Goal: Information Seeking & Learning: Find specific fact

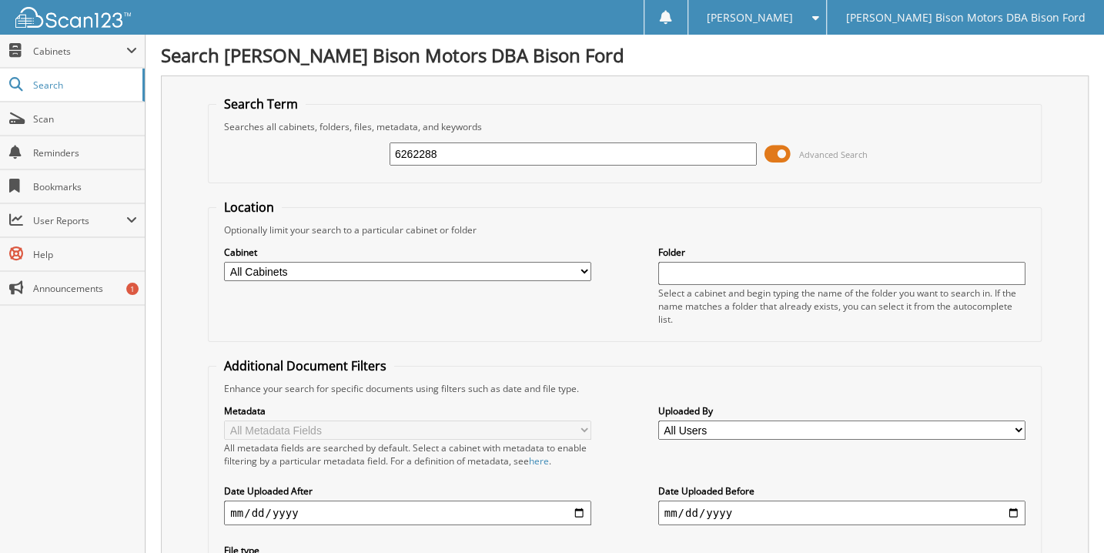
type input "6262288"
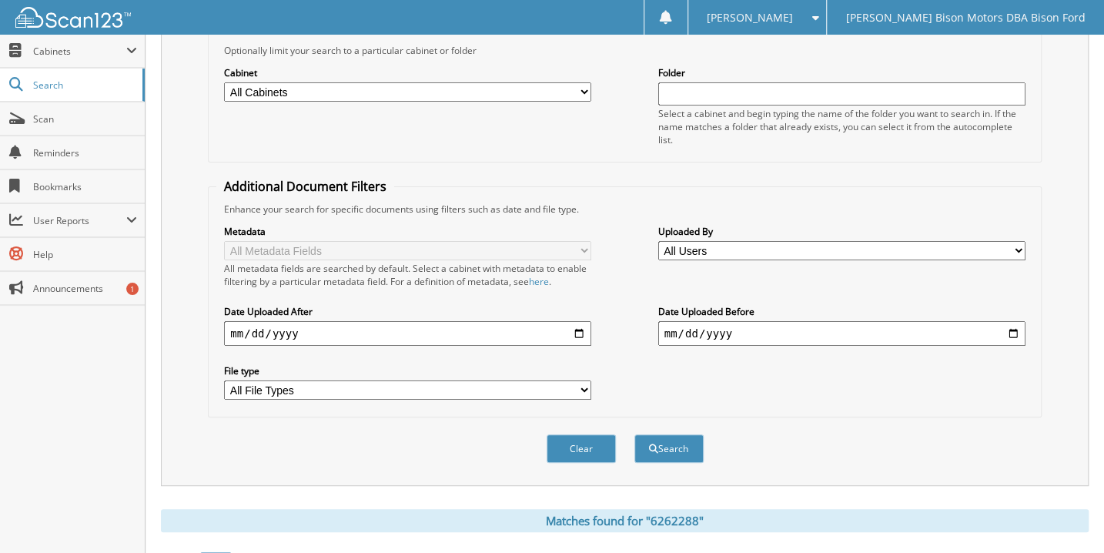
scroll to position [310, 0]
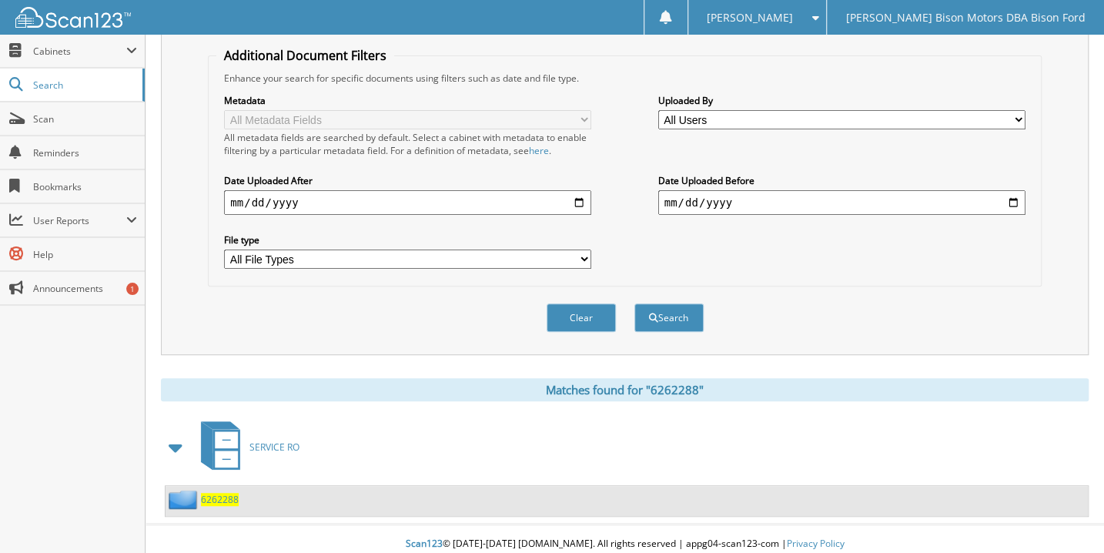
click at [221, 493] on span "6262288" at bounding box center [220, 499] width 38 height 13
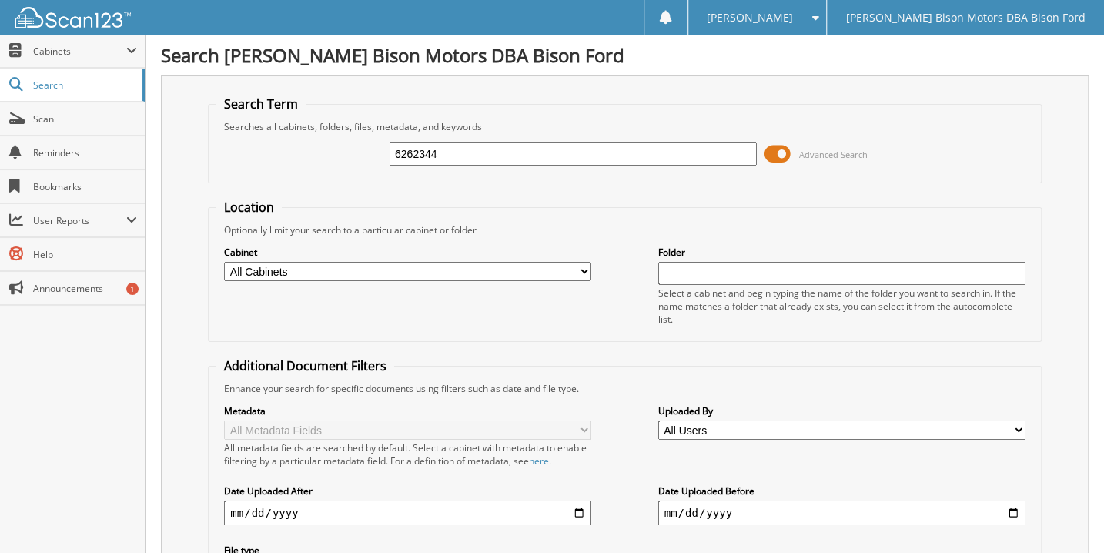
type input "6262344"
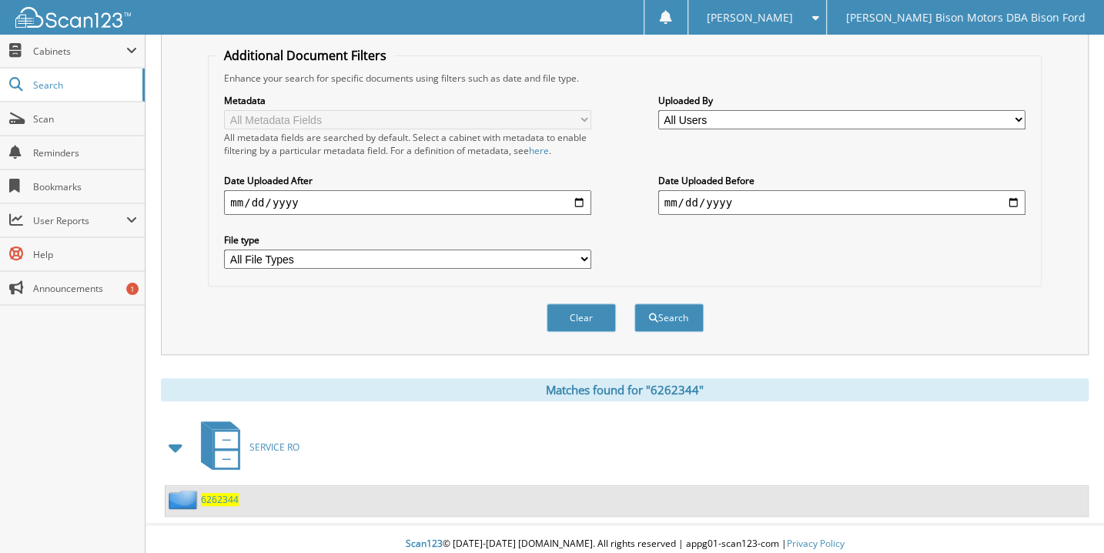
click at [228, 493] on span "6262344" at bounding box center [220, 499] width 38 height 13
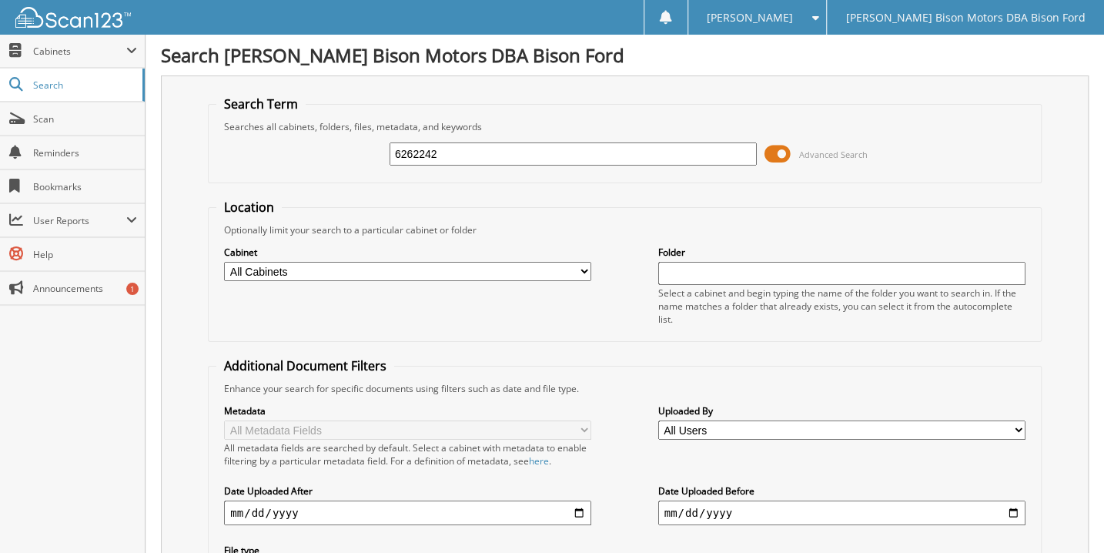
type input "6262242"
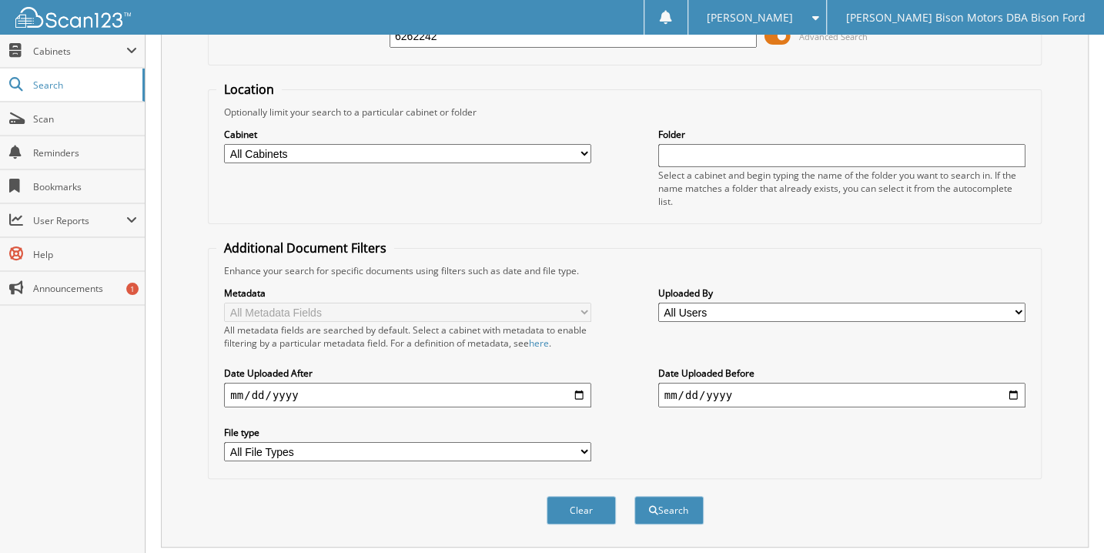
scroll to position [310, 0]
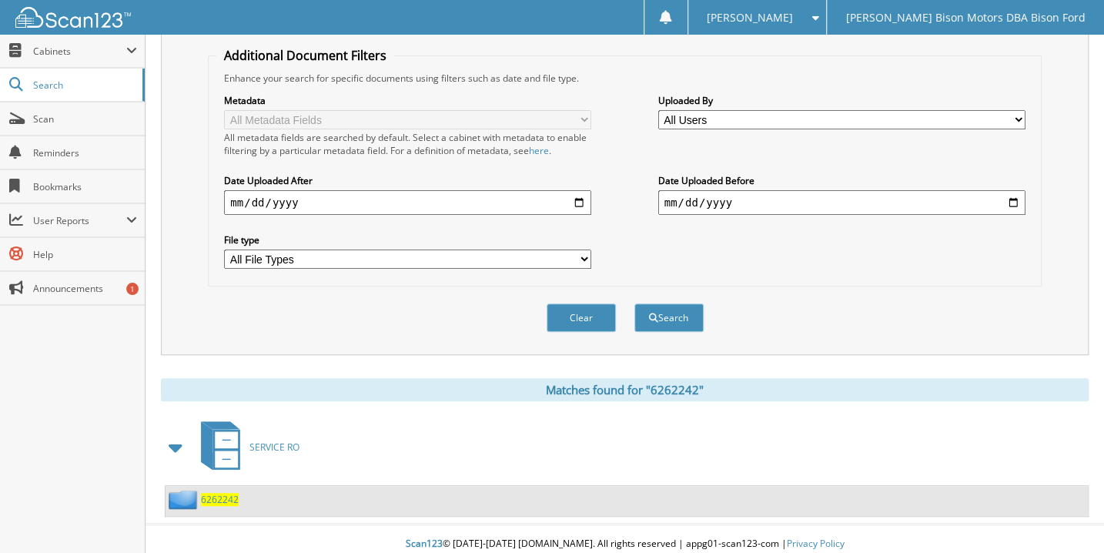
click at [230, 493] on span "6262242" at bounding box center [220, 499] width 38 height 13
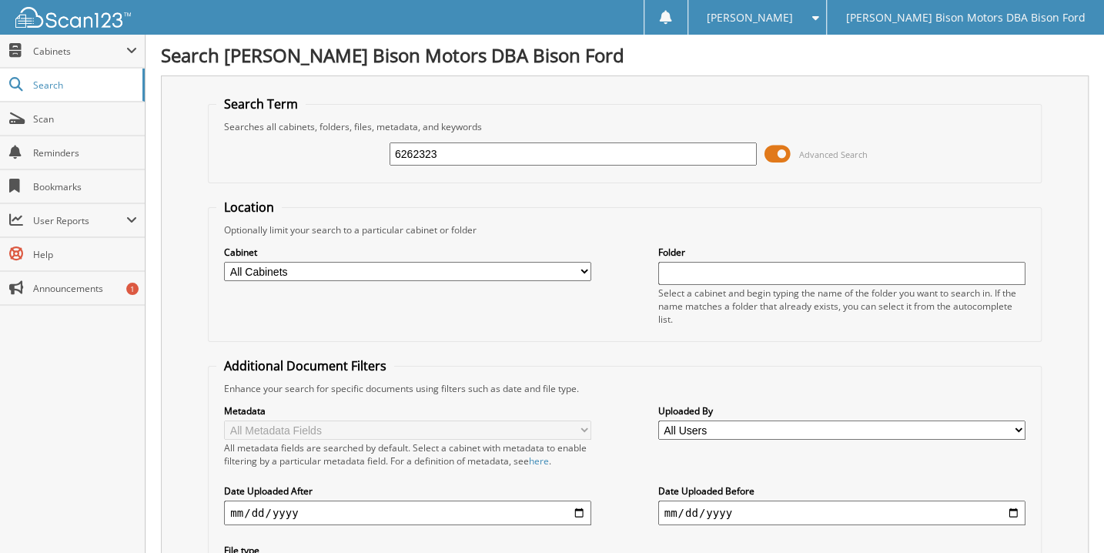
type input "6262323"
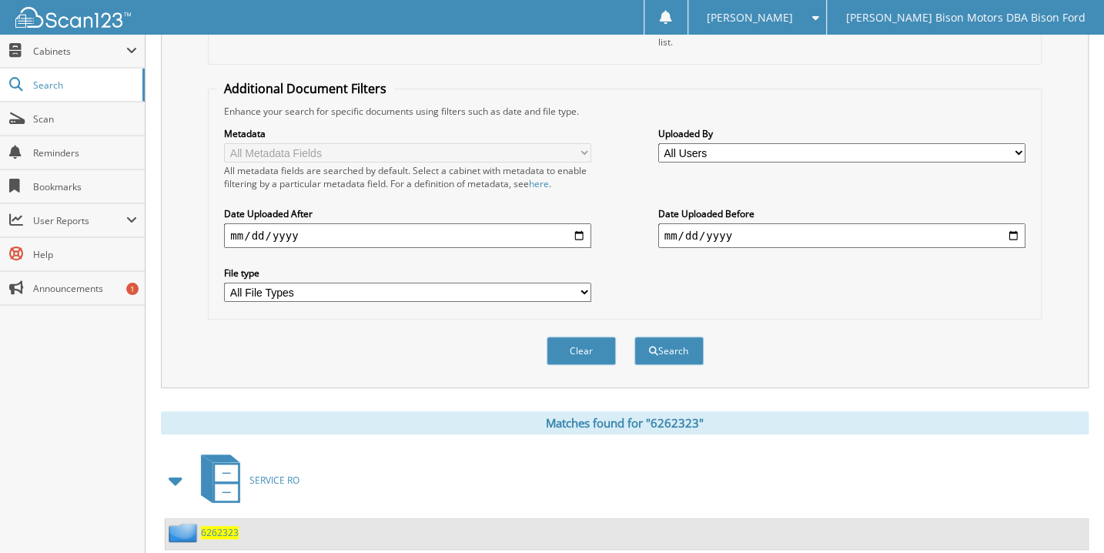
scroll to position [310, 0]
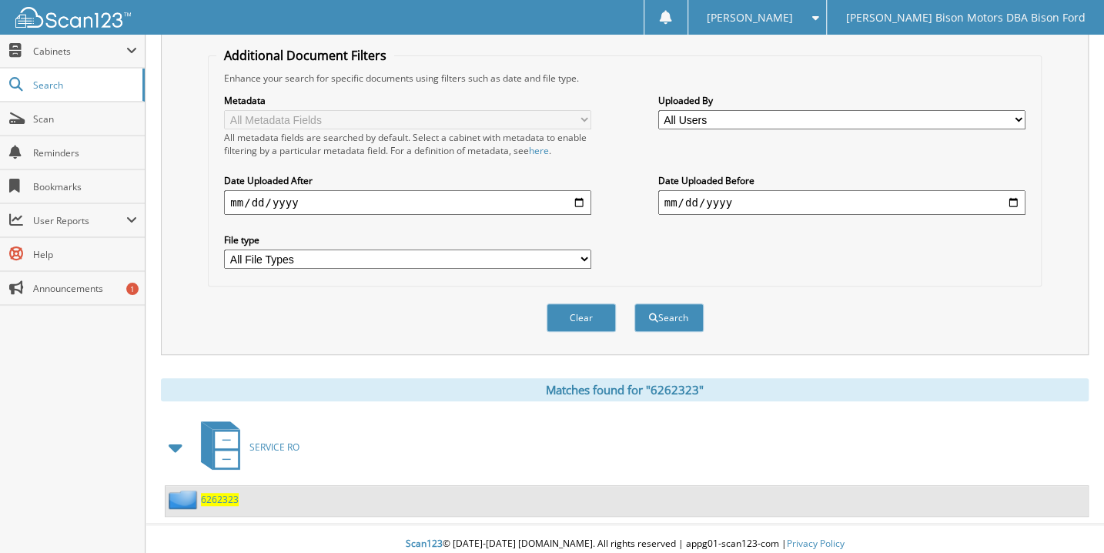
click at [224, 493] on span "6262323" at bounding box center [220, 499] width 38 height 13
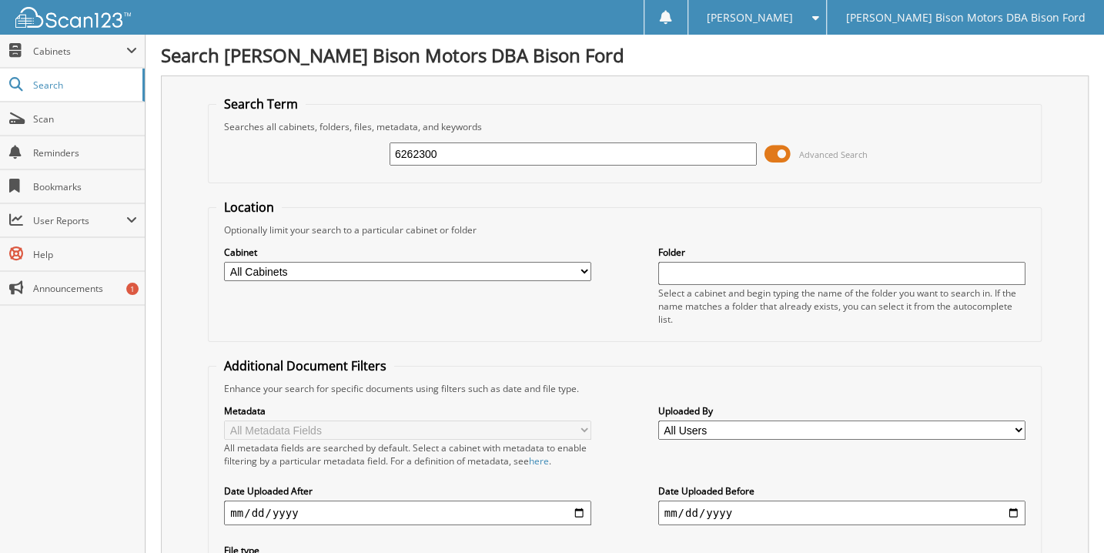
type input "6262300"
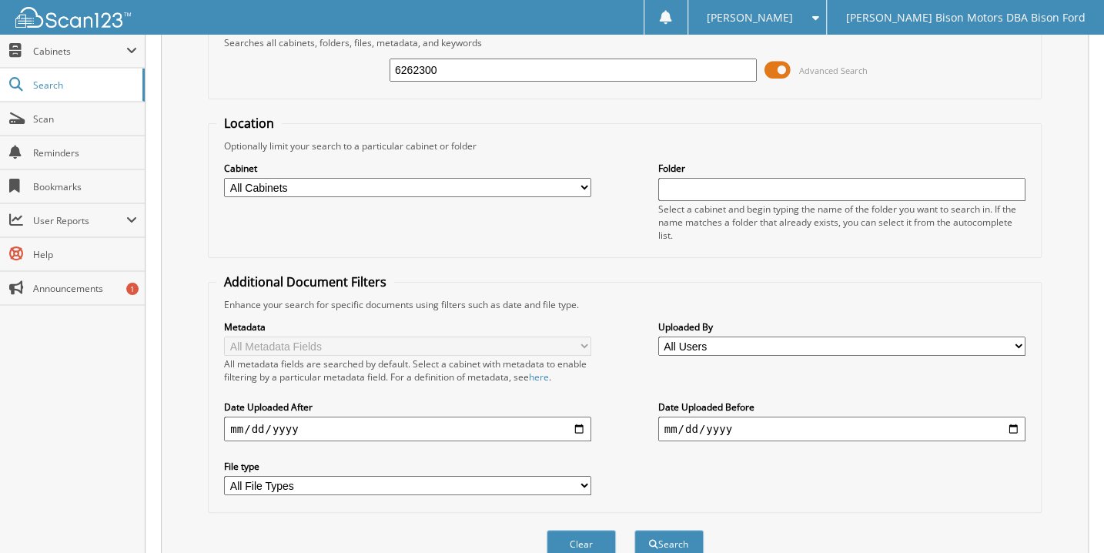
scroll to position [310, 0]
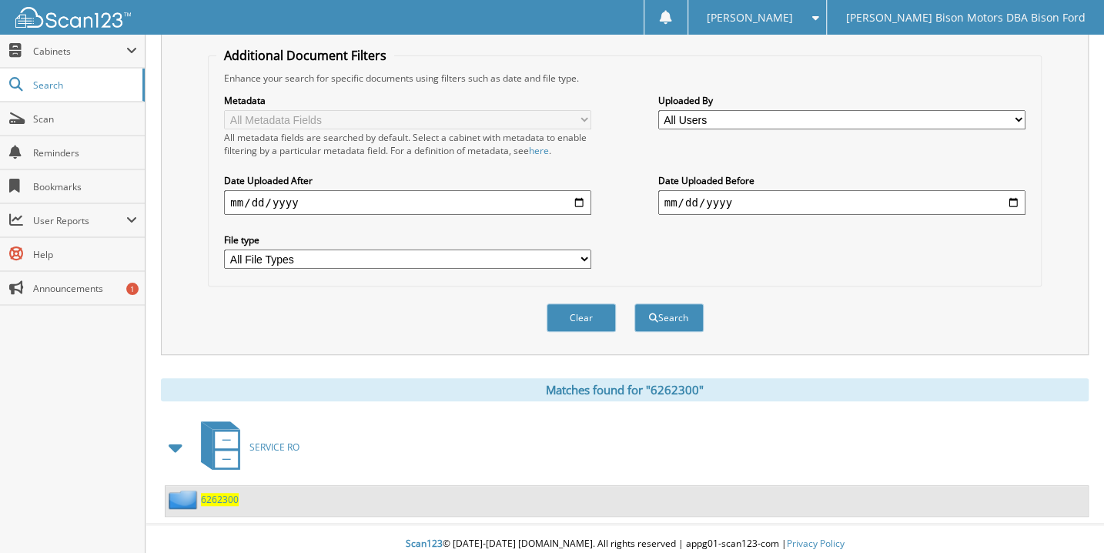
click at [222, 493] on span "6262300" at bounding box center [220, 499] width 38 height 13
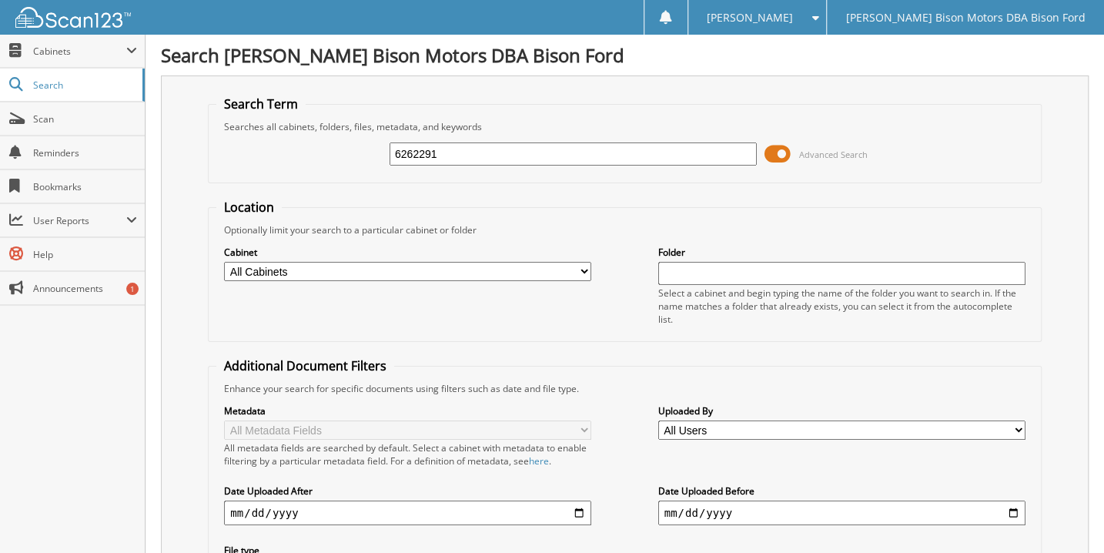
type input "6262291"
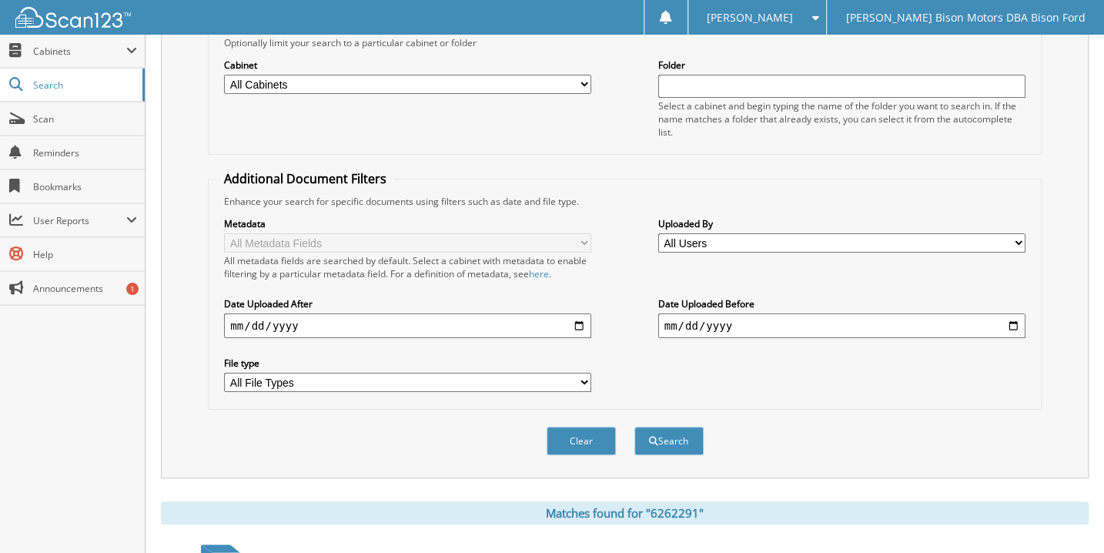
scroll to position [310, 0]
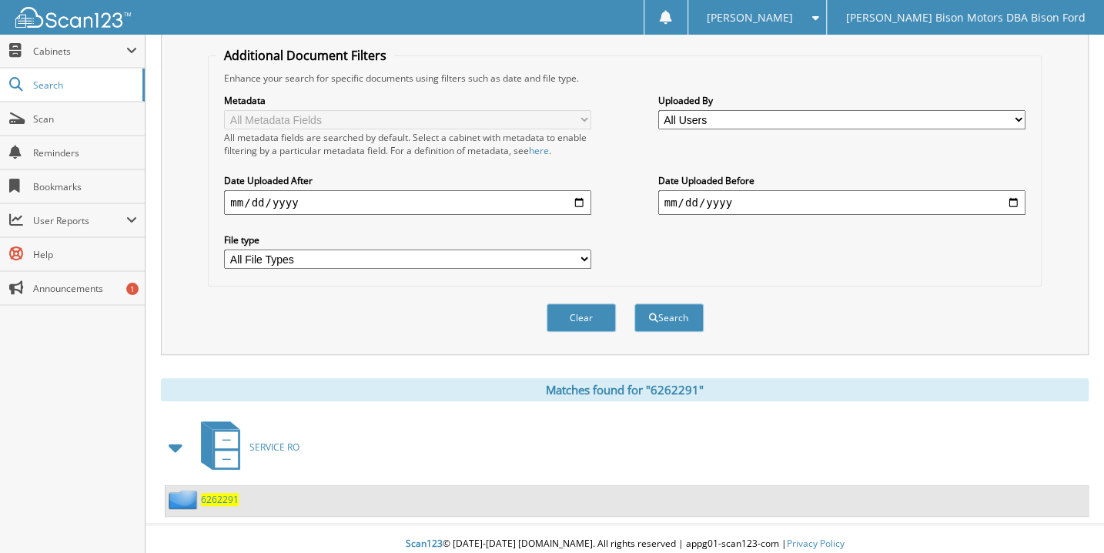
click at [225, 493] on span "6262291" at bounding box center [220, 499] width 38 height 13
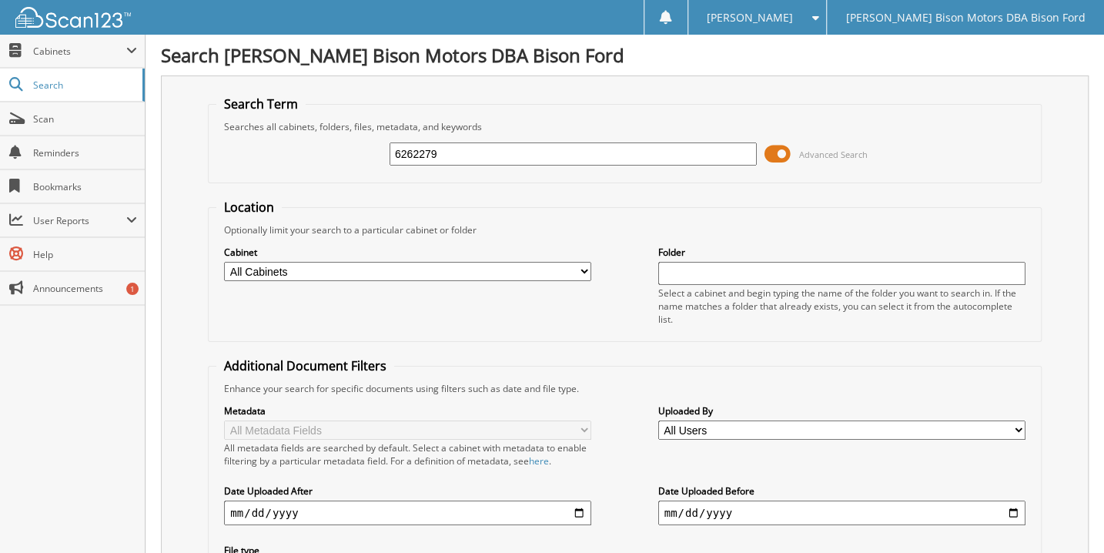
type input "6262279"
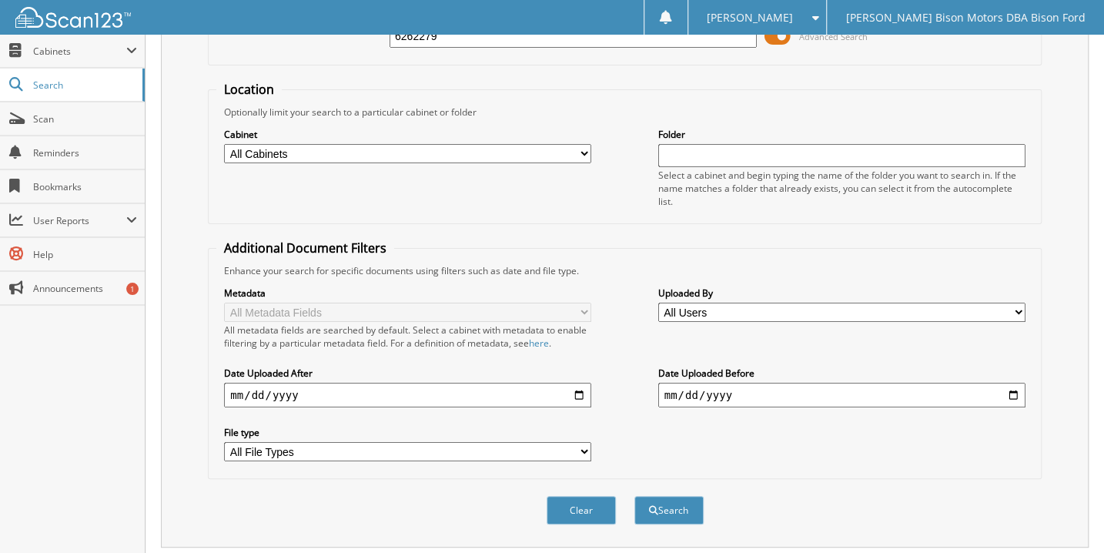
scroll to position [310, 0]
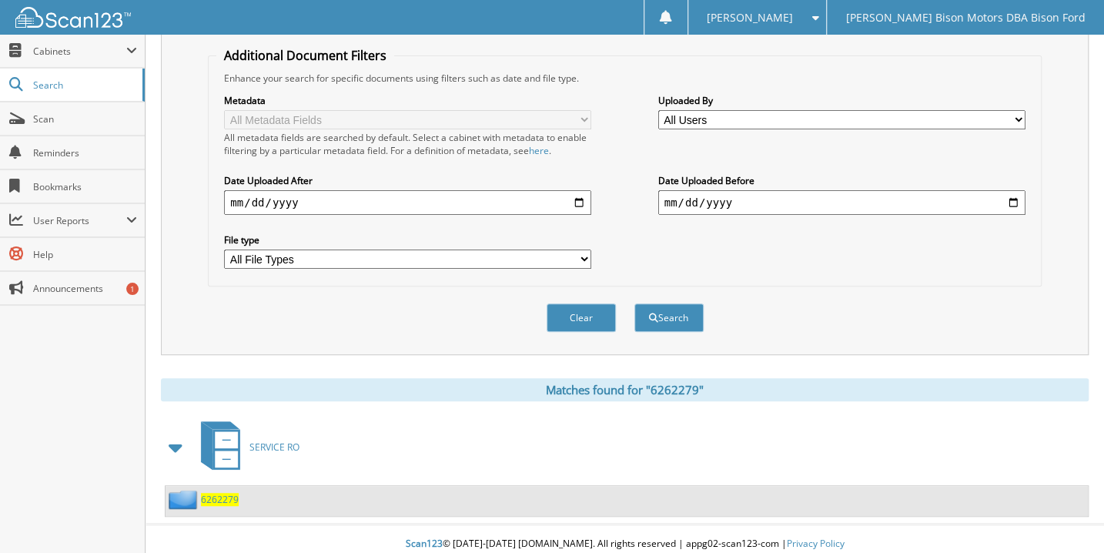
click at [227, 493] on span "6262279" at bounding box center [220, 499] width 38 height 13
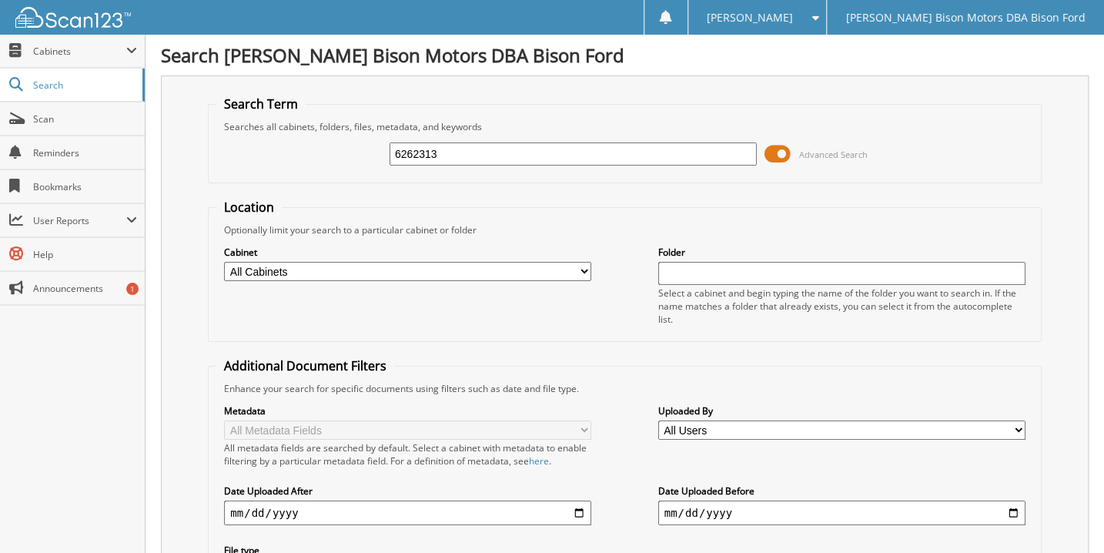
type input "6262313"
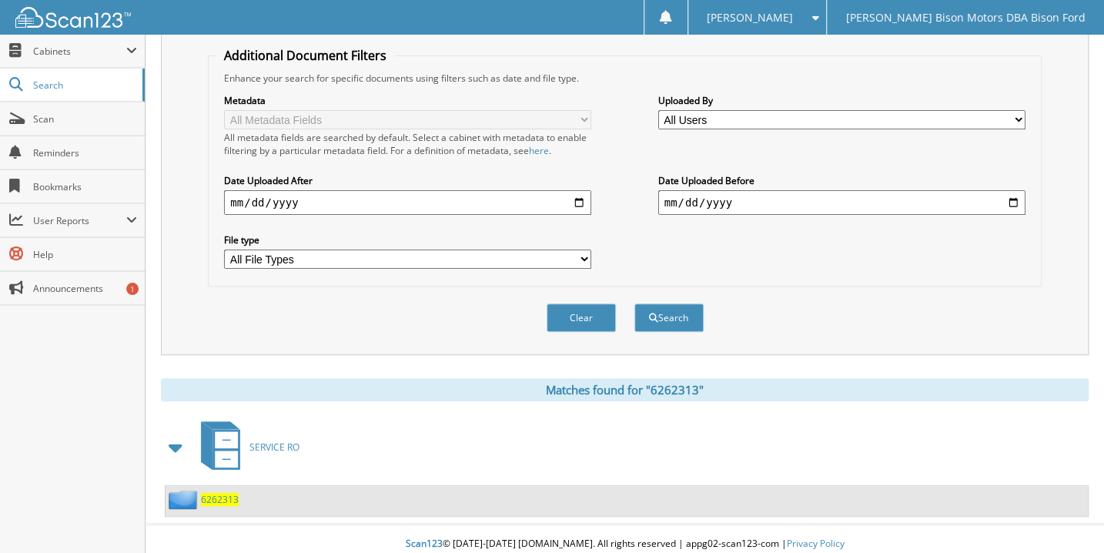
click at [216, 493] on span "6262313" at bounding box center [220, 499] width 38 height 13
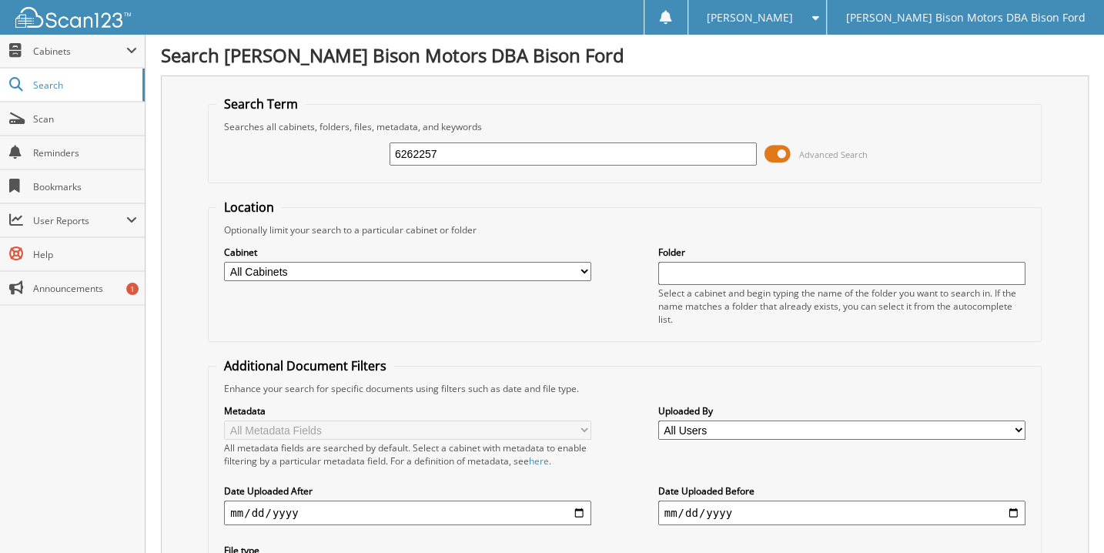
type input "6262257"
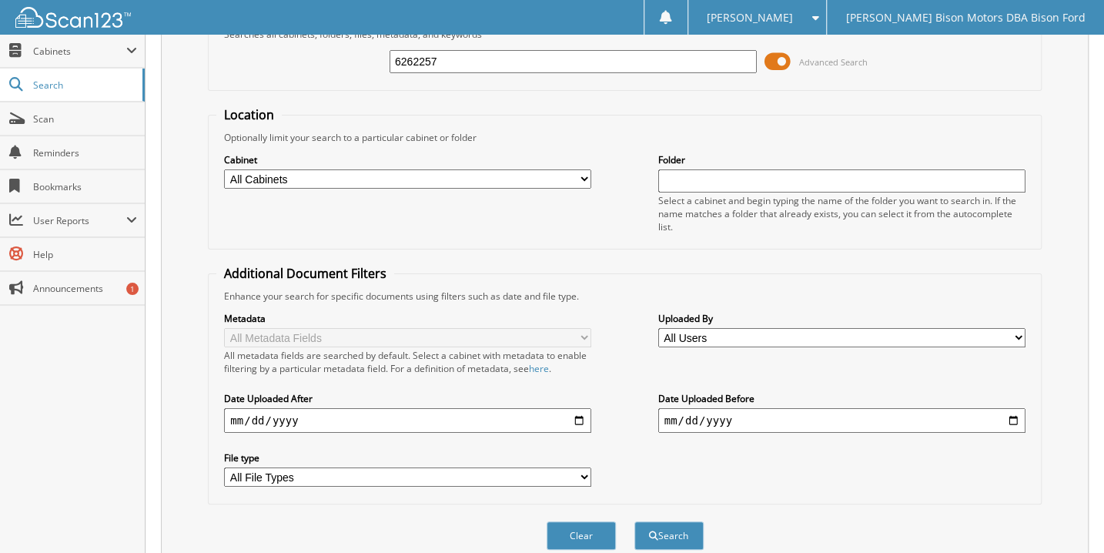
scroll to position [280, 0]
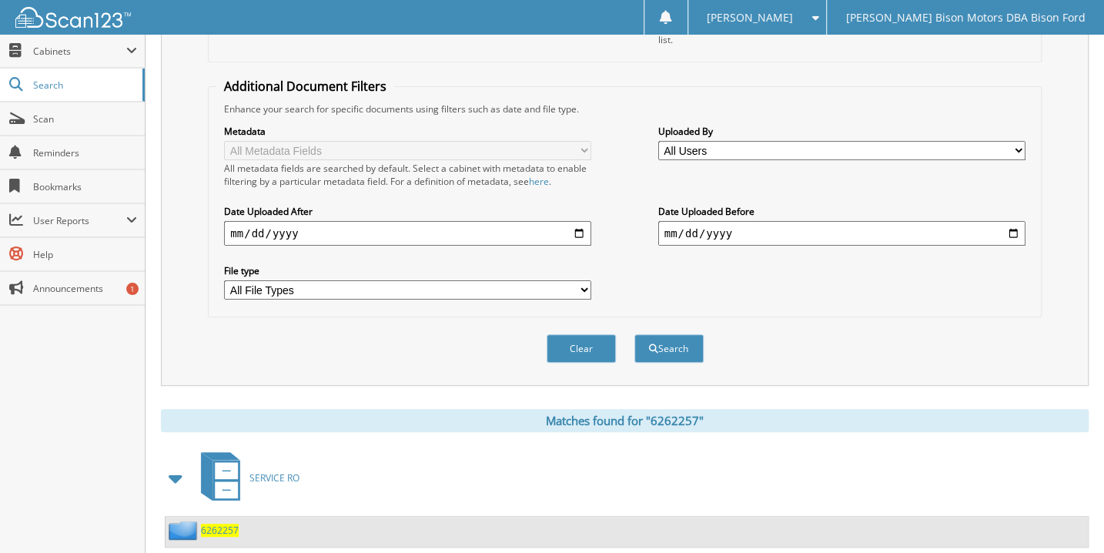
click at [220, 524] on span "6262257" at bounding box center [220, 530] width 38 height 13
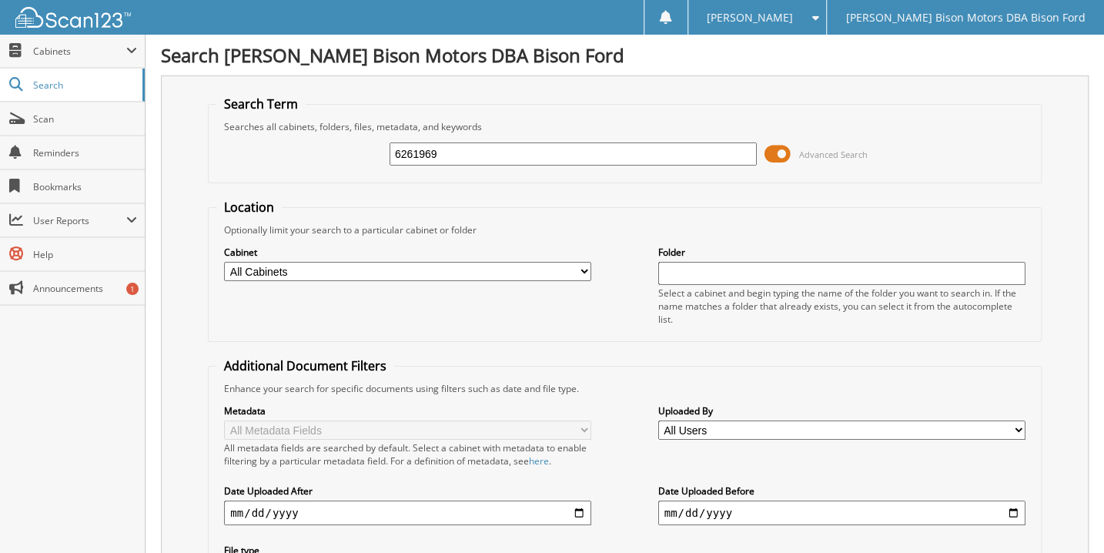
type input "6261969"
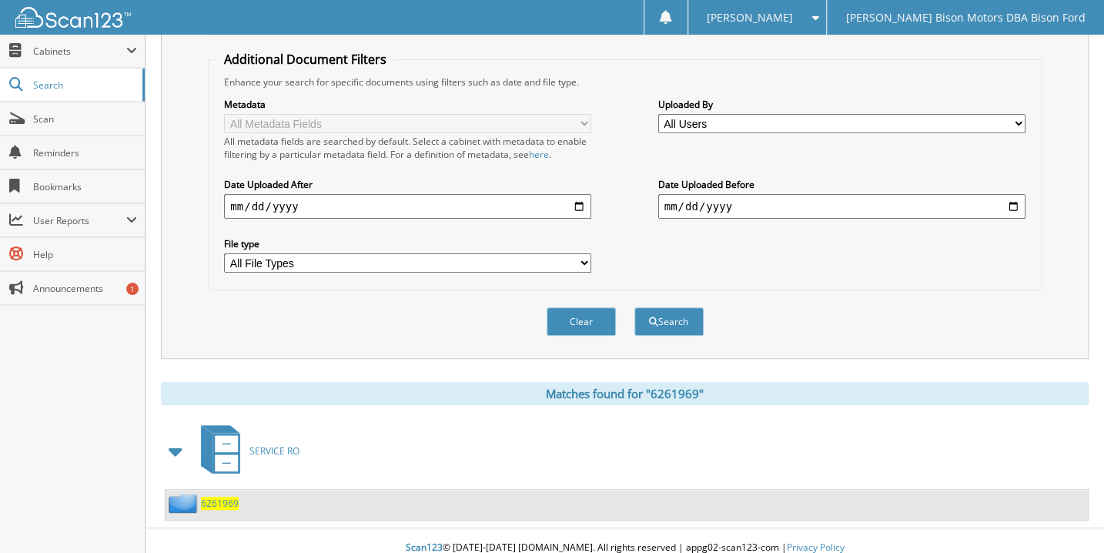
scroll to position [310, 0]
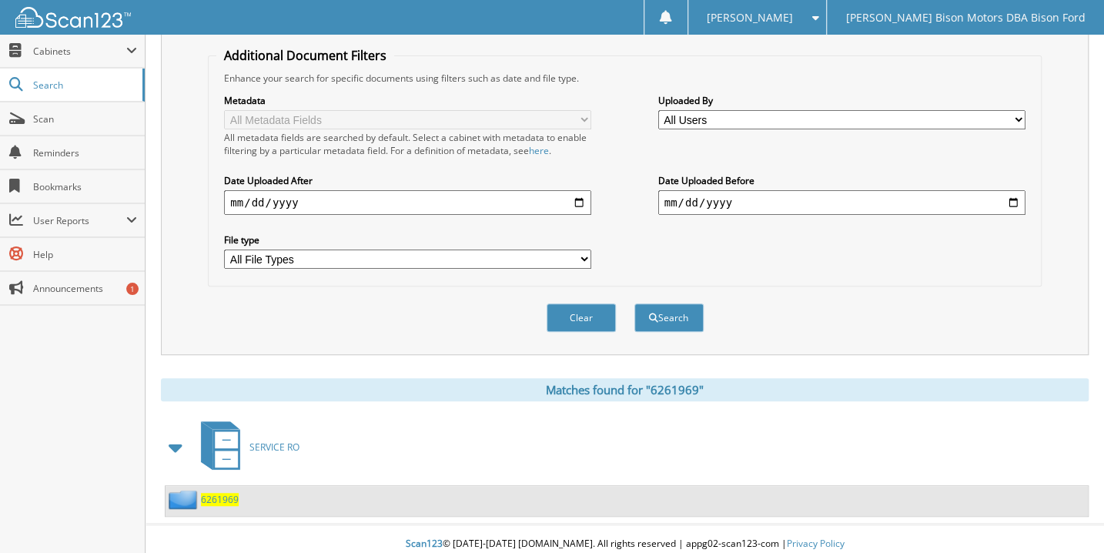
click at [229, 493] on span "6261969" at bounding box center [220, 499] width 38 height 13
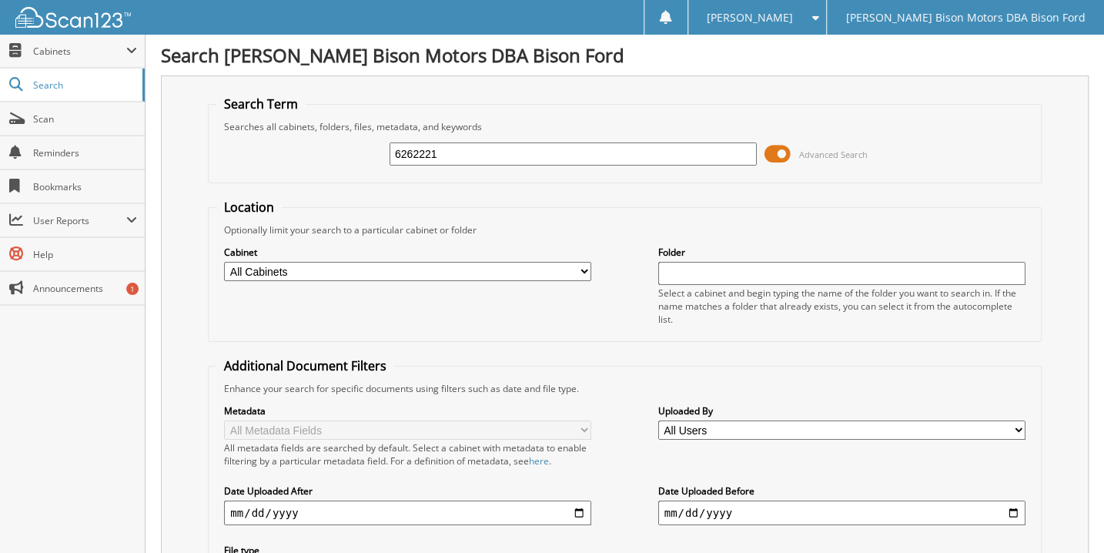
type input "6262221"
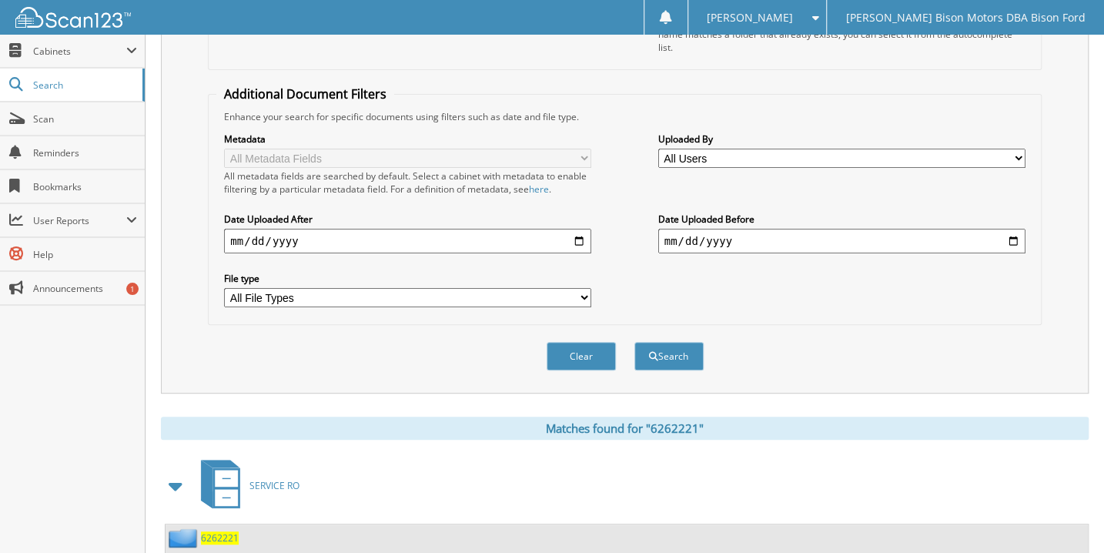
scroll to position [280, 0]
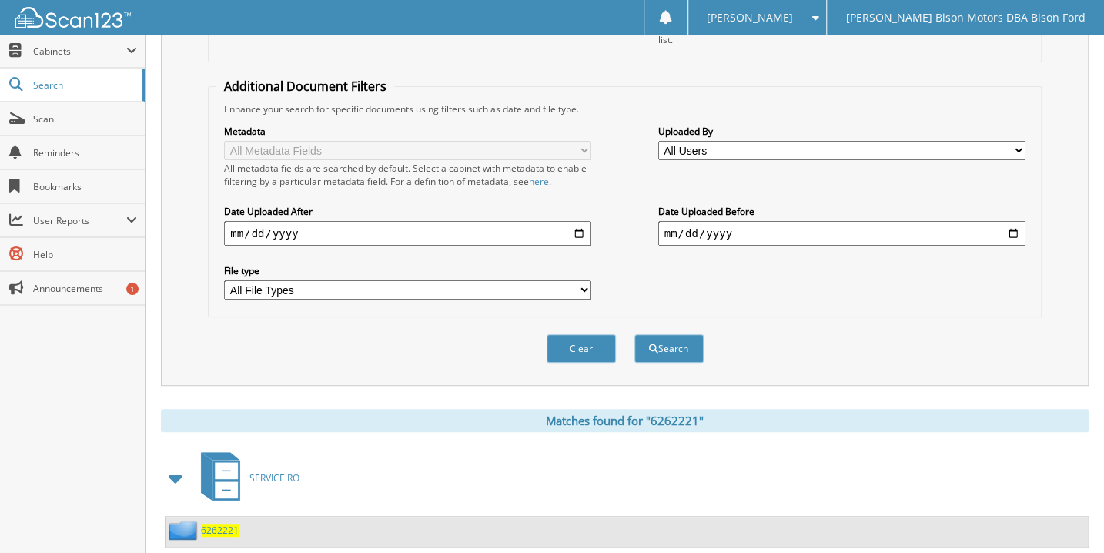
click at [219, 524] on span "6262221" at bounding box center [220, 530] width 38 height 13
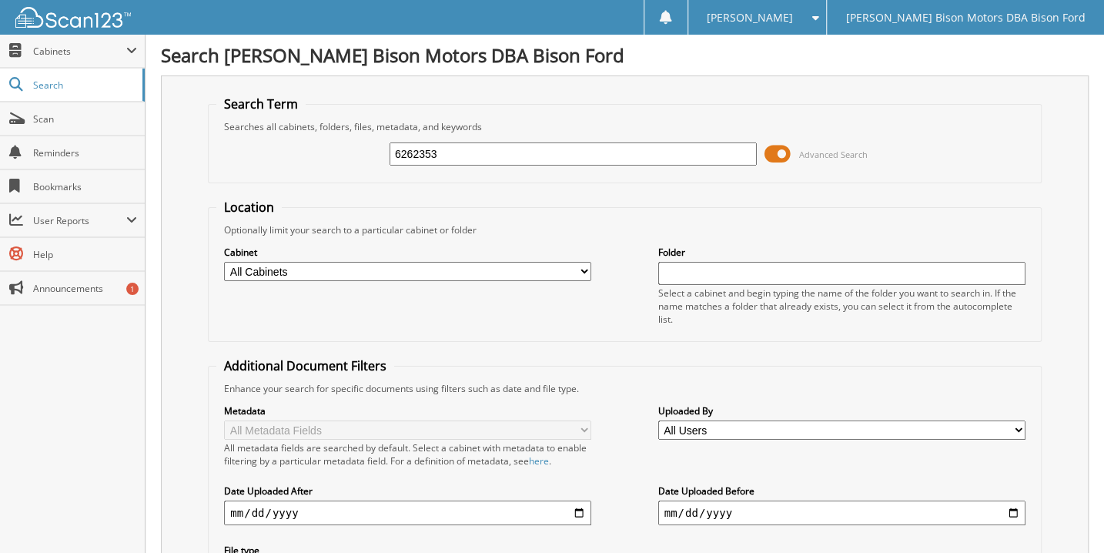
type input "6262353"
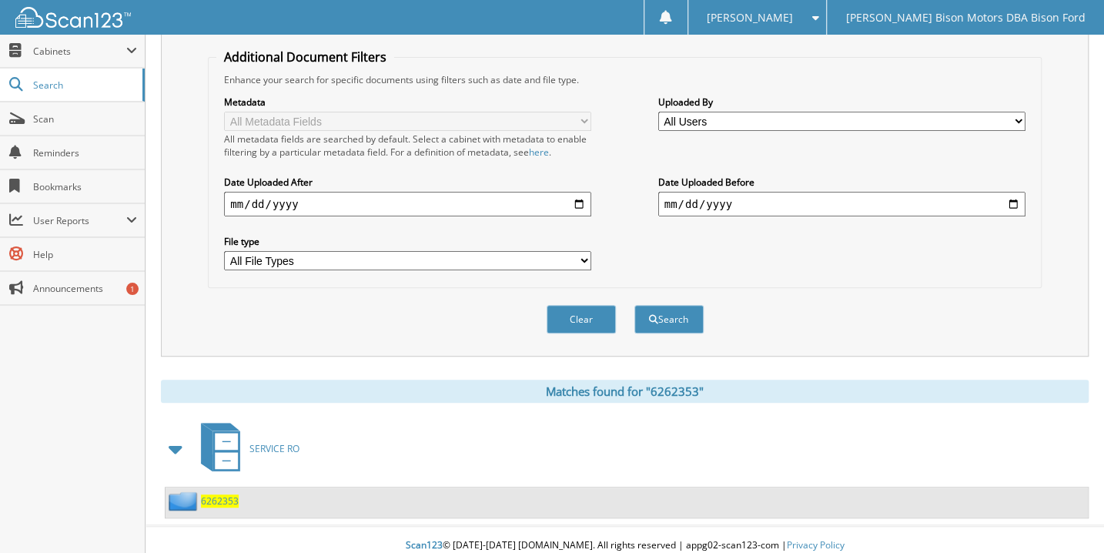
scroll to position [310, 0]
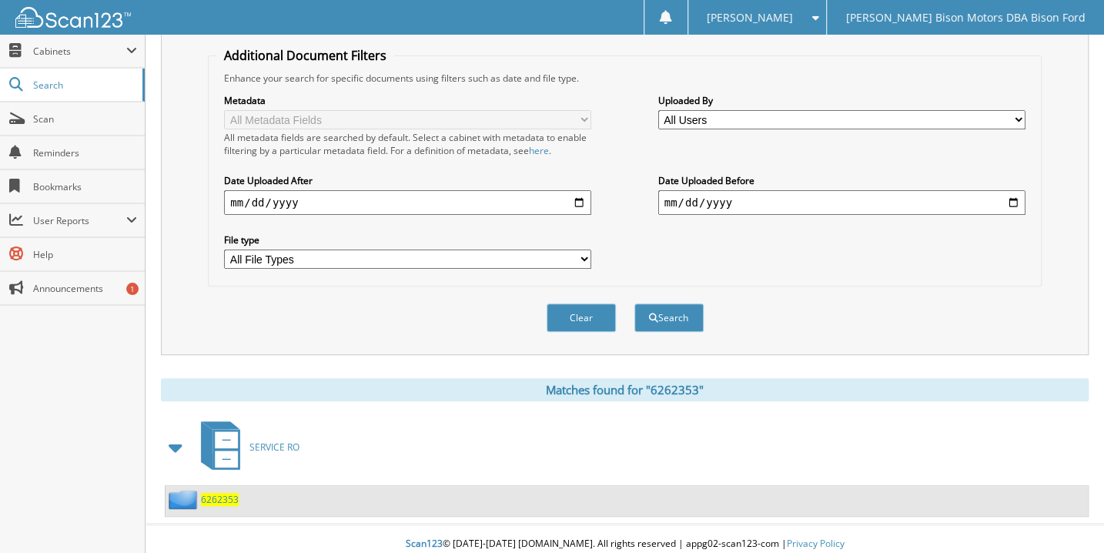
click at [214, 493] on span "6262353" at bounding box center [220, 499] width 38 height 13
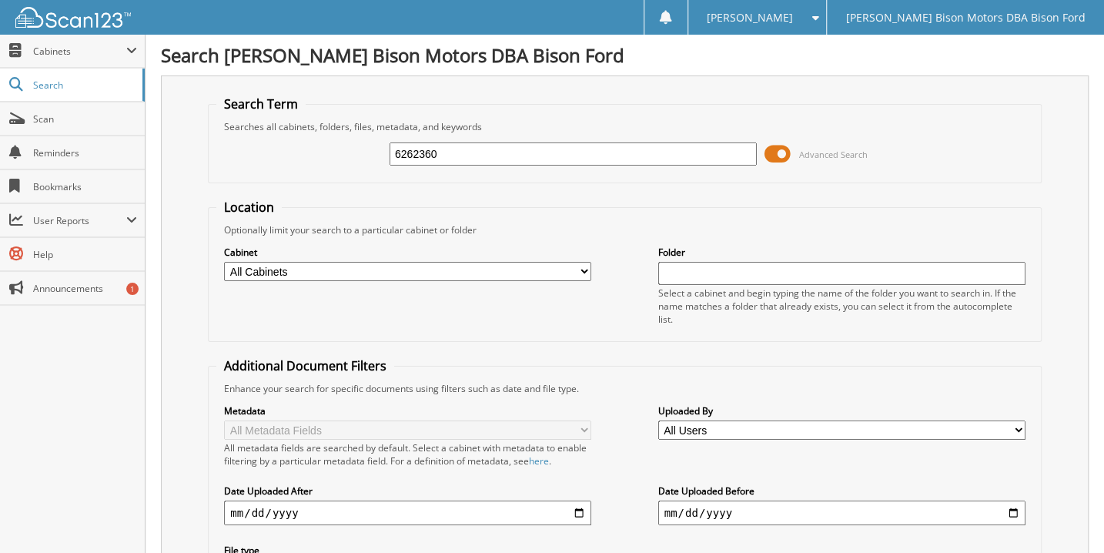
type input "6262360"
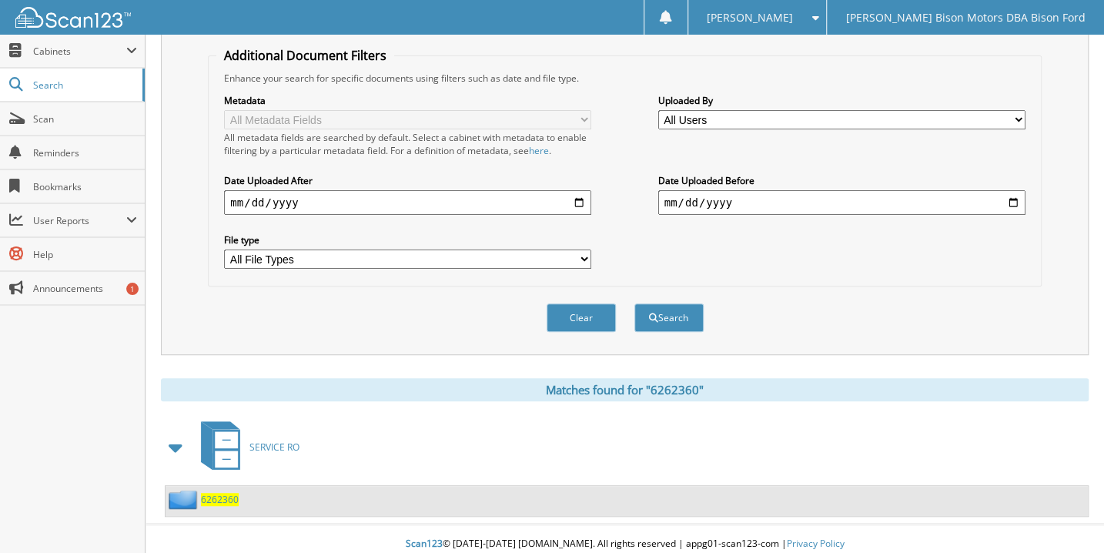
click at [218, 493] on span "6262360" at bounding box center [220, 499] width 38 height 13
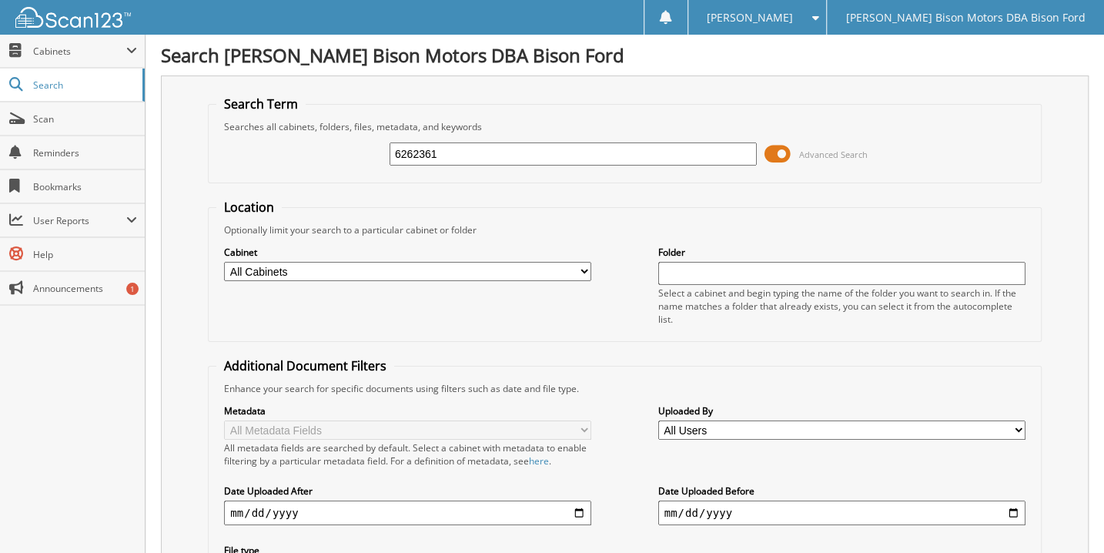
type input "6262361"
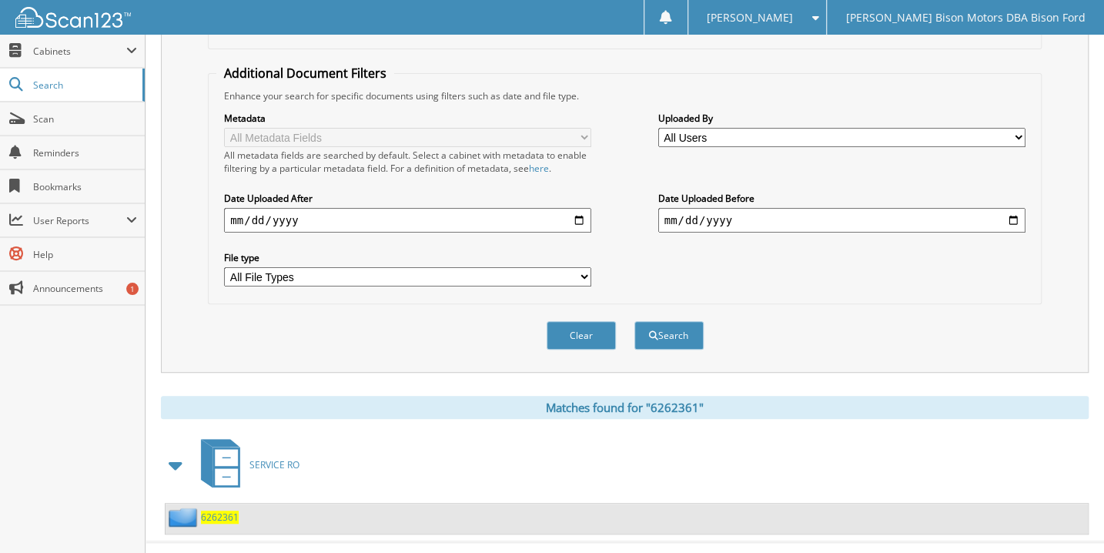
scroll to position [310, 0]
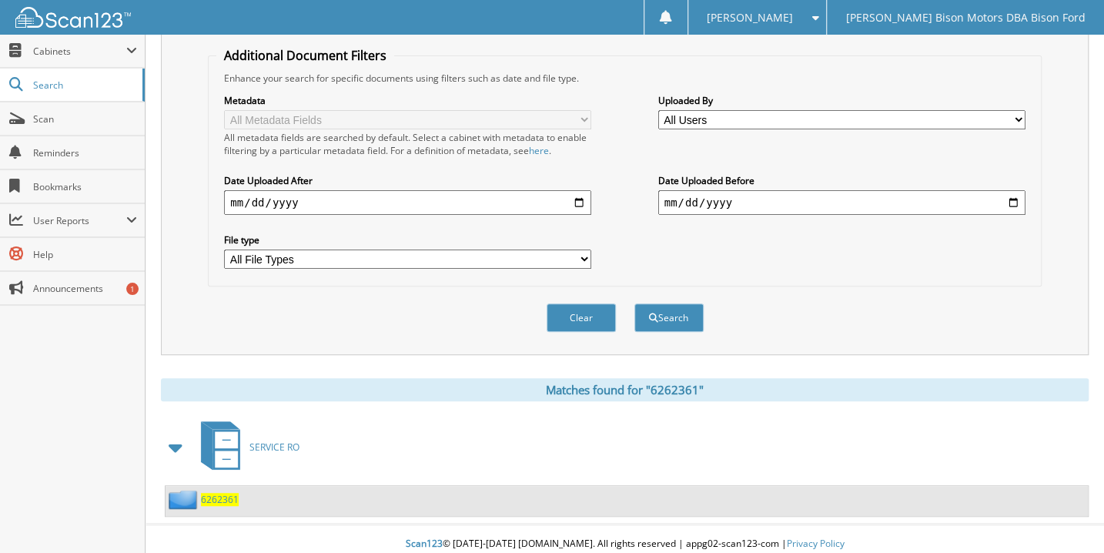
click at [222, 493] on span "6262361" at bounding box center [220, 499] width 38 height 13
